Goal: Find specific page/section: Find specific page/section

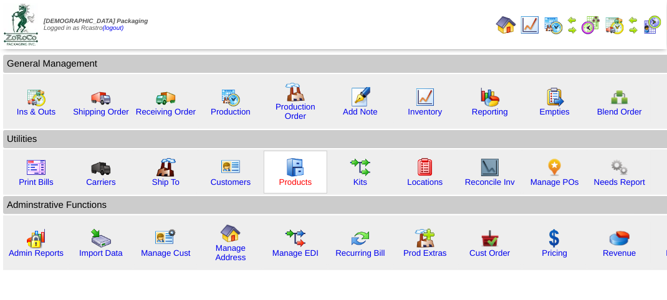
click at [294, 185] on link "Products" at bounding box center [295, 182] width 33 height 9
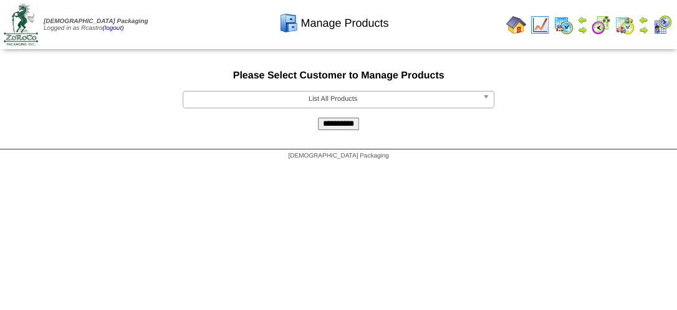
click at [371, 103] on span "List All Products" at bounding box center [332, 99] width 289 height 15
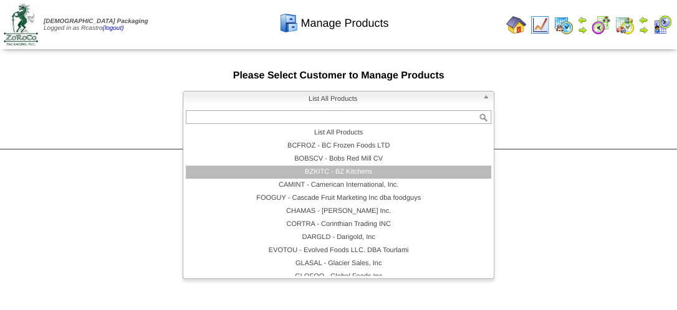
click at [368, 176] on li "BZKITC - BZ Kitchens" at bounding box center [338, 172] width 305 height 13
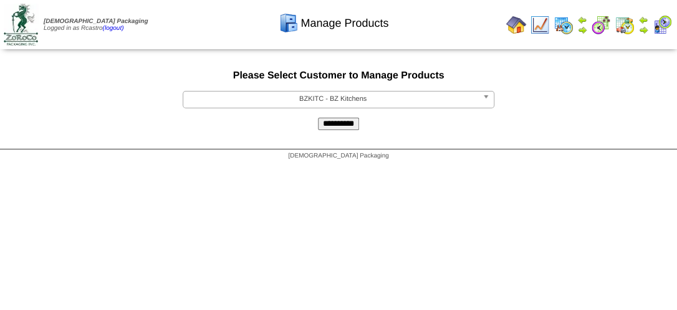
click at [346, 128] on input "**********" at bounding box center [338, 124] width 41 height 12
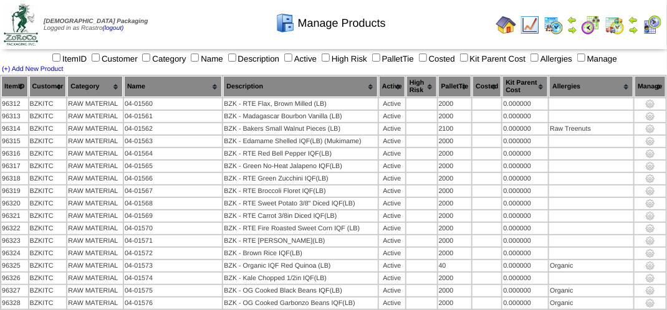
scroll to position [234, 0]
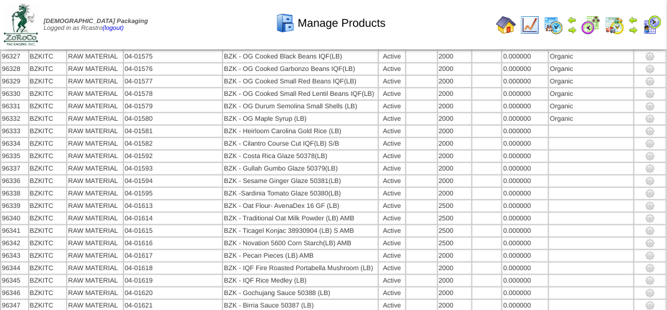
click at [425, 42] on td "Print All" at bounding box center [334, 24] width 313 height 47
click at [441, 43] on td "Print All" at bounding box center [334, 24] width 313 height 47
